Goal: Task Accomplishment & Management: Manage account settings

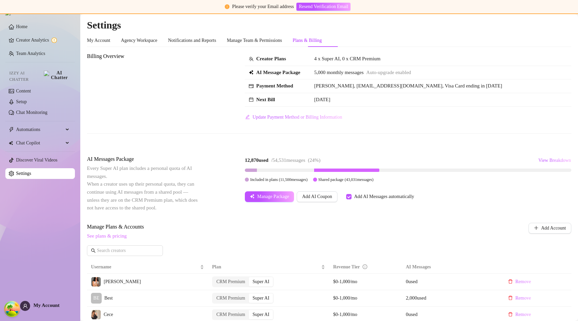
click at [97, 233] on link "See plans & pricing" at bounding box center [107, 235] width 40 height 5
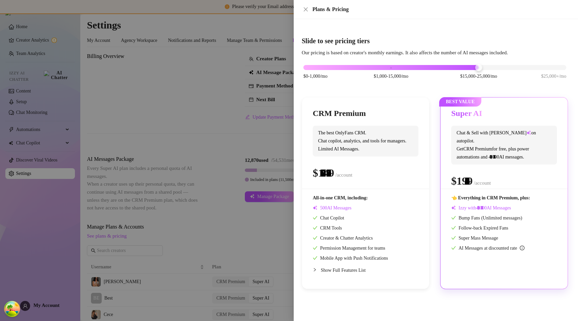
click at [472, 67] on div "$0-1,000/mo $1,000-15,000/mo $15,000-25,000/mo $25,000+/mo" at bounding box center [434, 66] width 263 height 4
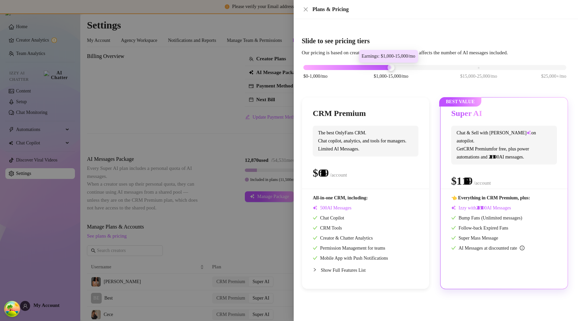
click at [391, 67] on div "$0-1,000/mo $1,000-15,000/mo $15,000-25,000/mo $25,000+/mo" at bounding box center [434, 66] width 263 height 4
click at [478, 68] on div "$0-1,000/mo $1,000-15,000/mo $15,000-25,000/mo $25,000+/mo" at bounding box center [434, 66] width 263 height 4
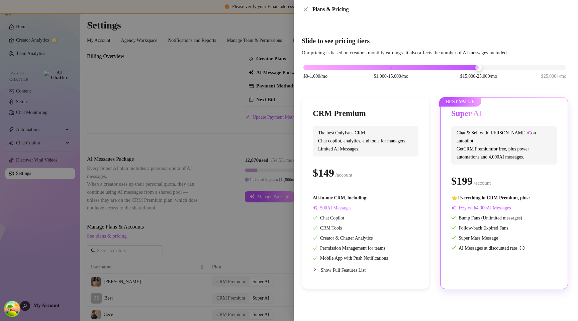
click at [384, 67] on div at bounding box center [390, 67] width 175 height 5
click at [478, 67] on div "$0-1,000/mo $1,000-15,000/mo $15,000-25,000/mo $25,000+/mo" at bounding box center [434, 66] width 263 height 4
click at [388, 68] on div "$0-1,000/mo $1,000-15,000/mo $15,000-25,000/mo $25,000+/mo" at bounding box center [434, 66] width 263 height 4
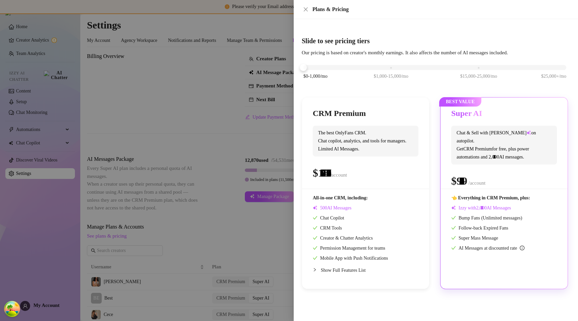
click at [314, 68] on div "$0-1,000/mo $1,000-15,000/mo $15,000-25,000/mo $25,000+/mo" at bounding box center [434, 66] width 263 height 4
click at [389, 68] on div "$0-1,000/mo $1,000-15,000/mo $15,000-25,000/mo $25,000+/mo" at bounding box center [434, 66] width 263 height 4
